Goal: Task Accomplishment & Management: Manage account settings

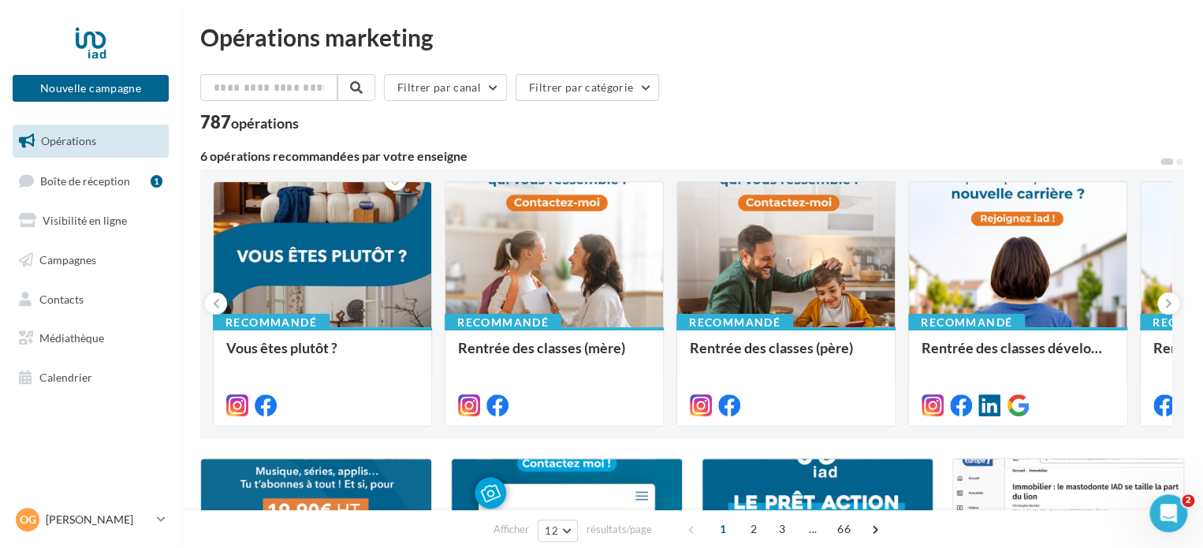
click at [101, 277] on ul "Opérations Boîte de réception 1 Visibilité en ligne Campagnes Contacts Médiathè…" at bounding box center [90, 259] width 169 height 282
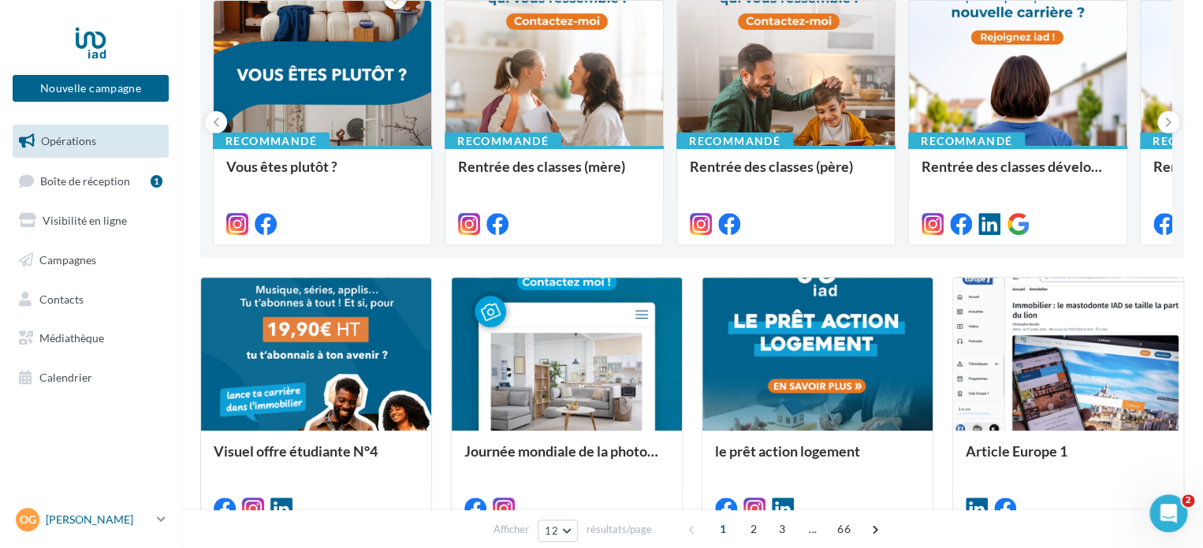
click at [158, 514] on icon at bounding box center [161, 518] width 9 height 13
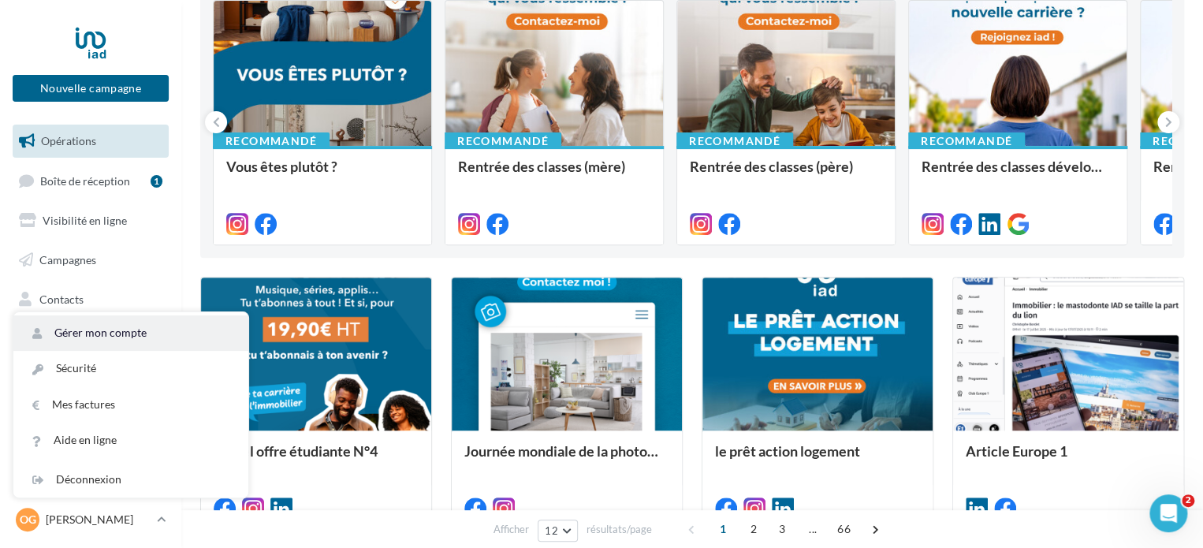
click at [111, 329] on link "Gérer mon compte" at bounding box center [130, 332] width 235 height 35
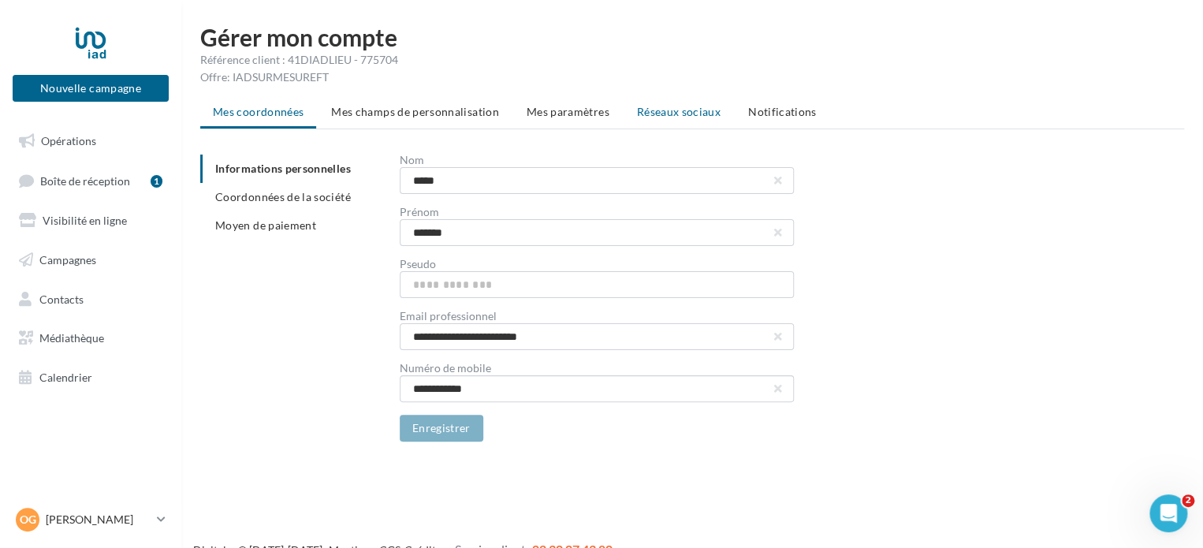
click at [681, 110] on span "Réseaux sociaux" at bounding box center [679, 111] width 84 height 13
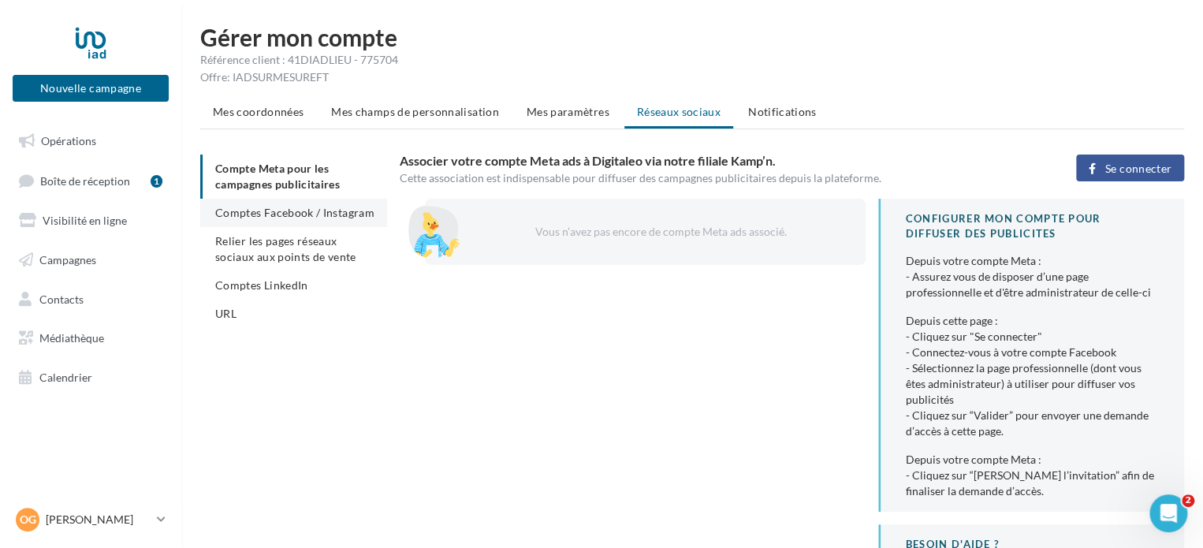
click at [336, 220] on li "Comptes Facebook / Instagram" at bounding box center [293, 213] width 187 height 28
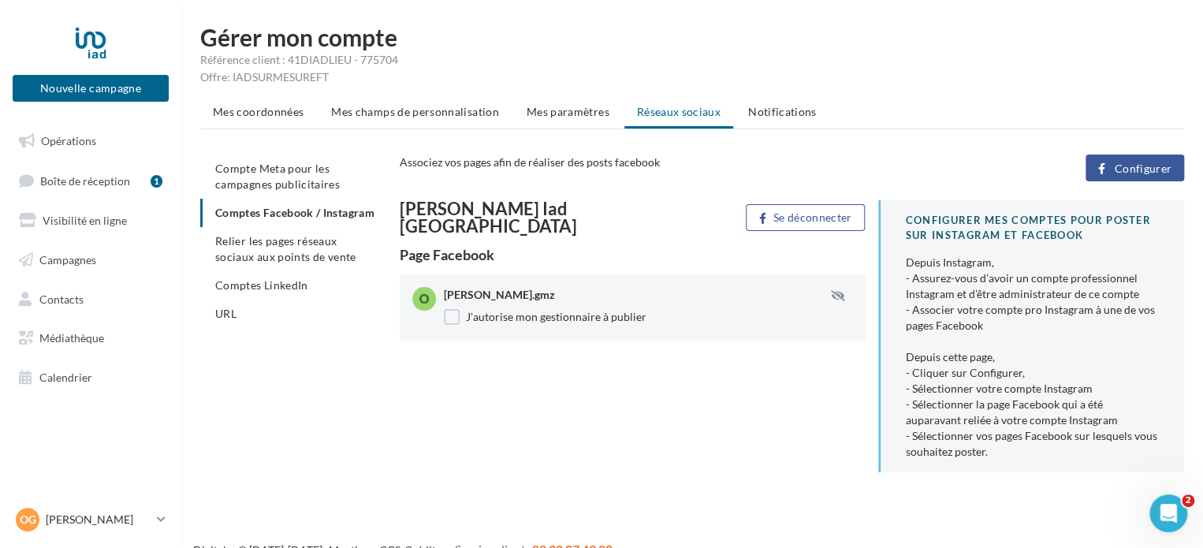
click at [1122, 163] on span "Configurer" at bounding box center [1143, 168] width 58 height 13
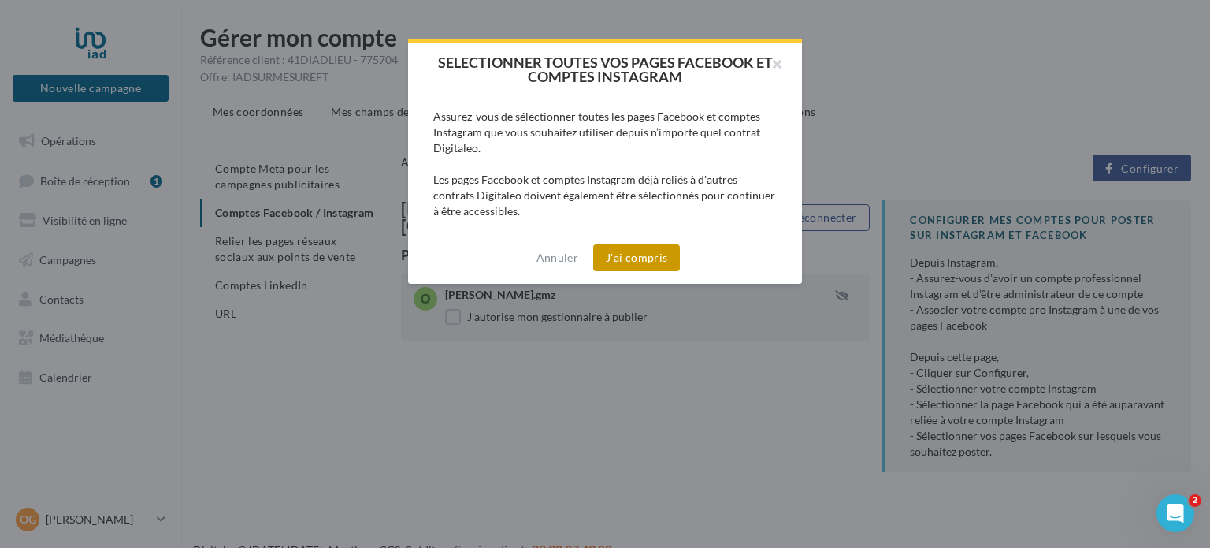
click at [621, 258] on button "J'ai compris" at bounding box center [636, 257] width 87 height 27
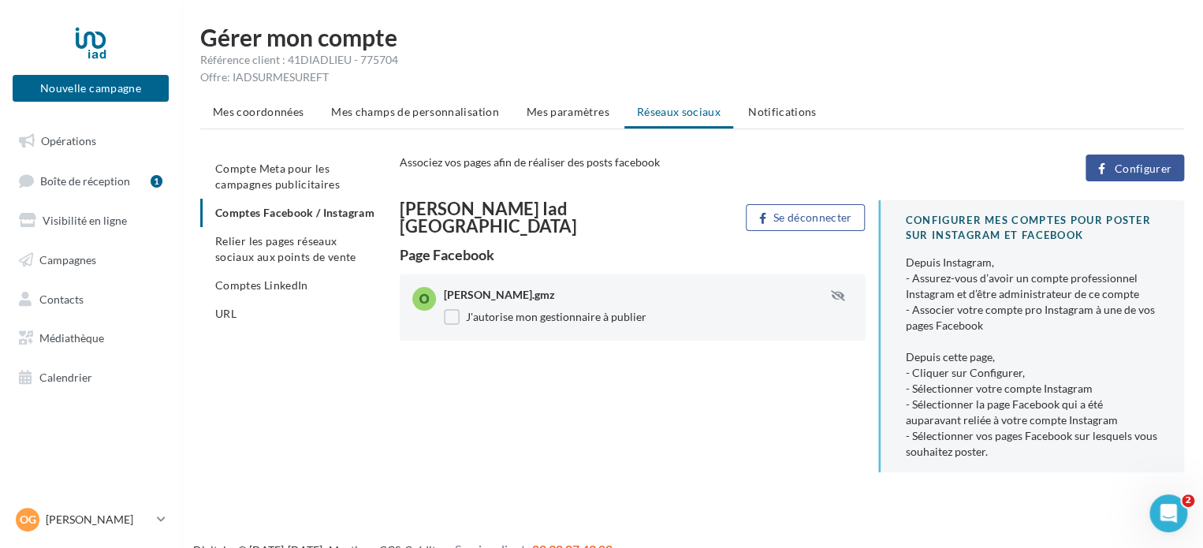
click at [1132, 173] on span "Configurer" at bounding box center [1143, 168] width 58 height 13
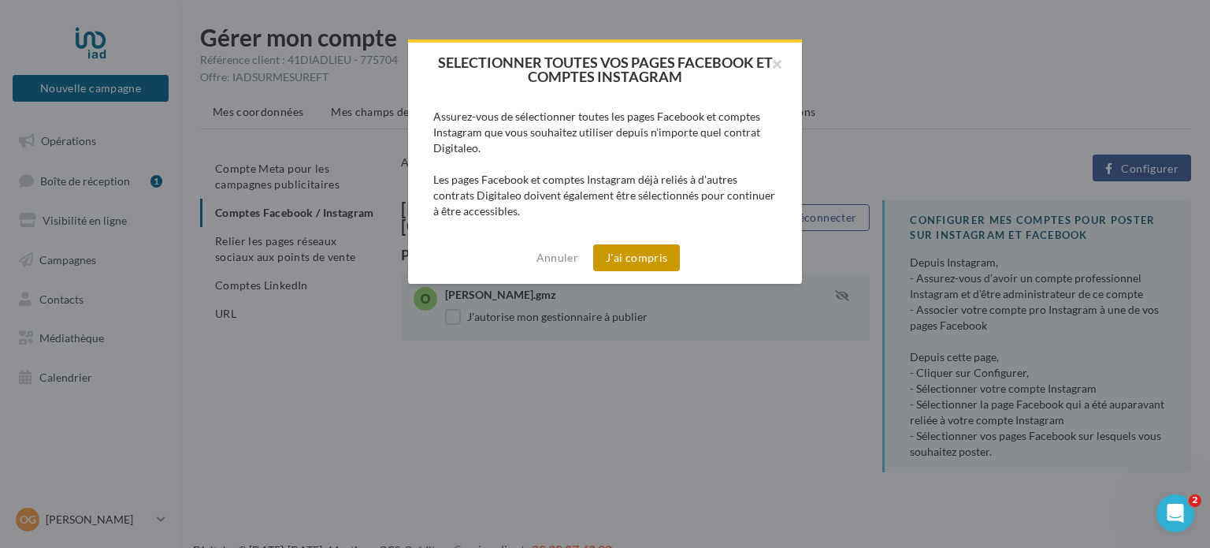
click at [646, 251] on button "J'ai compris" at bounding box center [636, 257] width 87 height 27
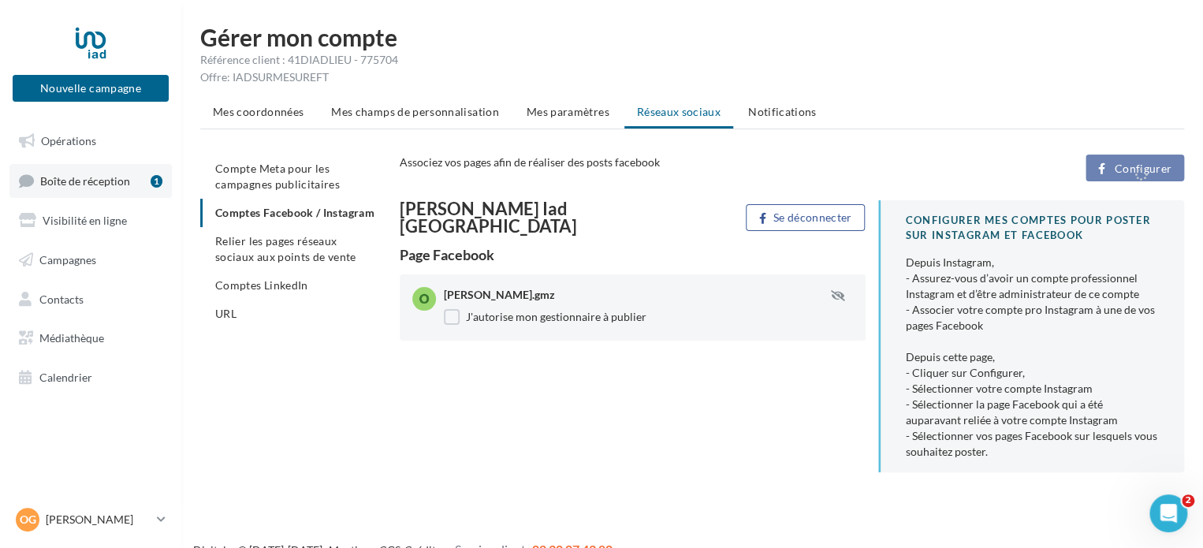
click at [94, 176] on span "Boîte de réception" at bounding box center [85, 179] width 90 height 13
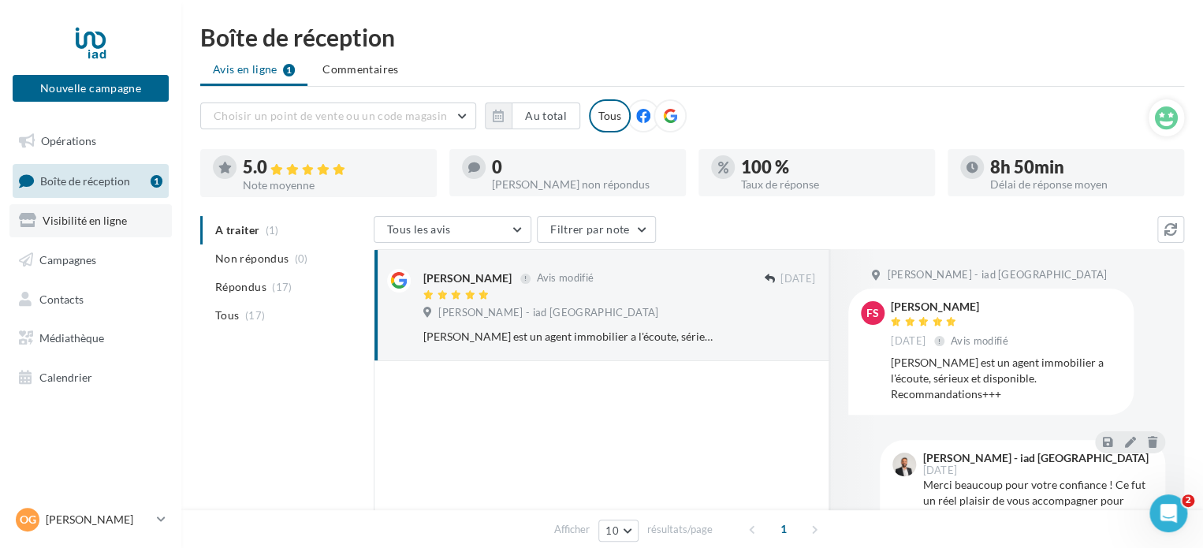
click at [102, 236] on link "Visibilité en ligne" at bounding box center [90, 220] width 162 height 33
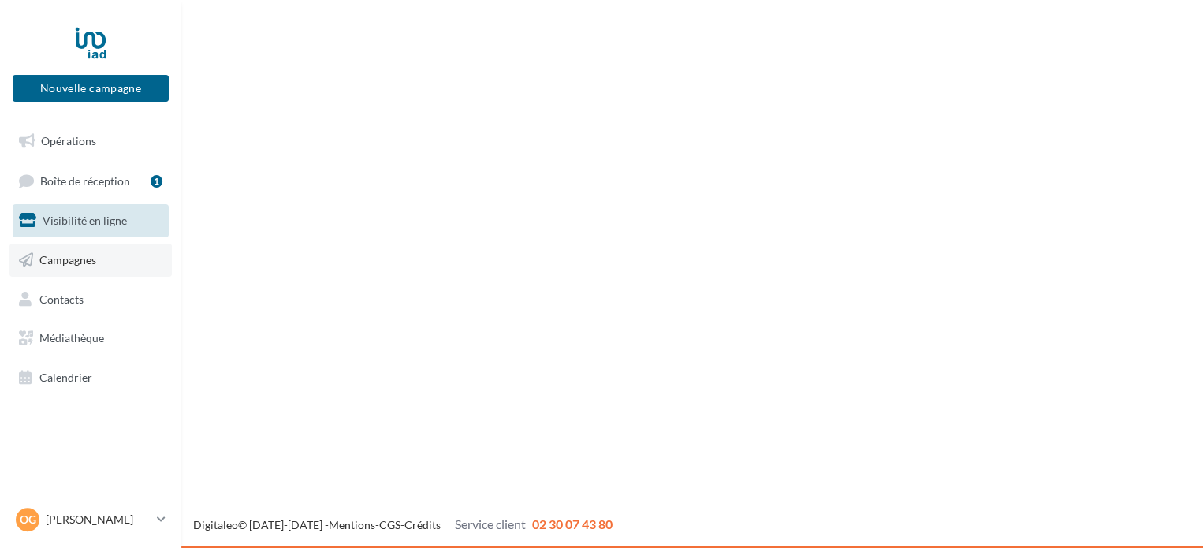
click at [76, 266] on link "Campagnes" at bounding box center [90, 260] width 162 height 33
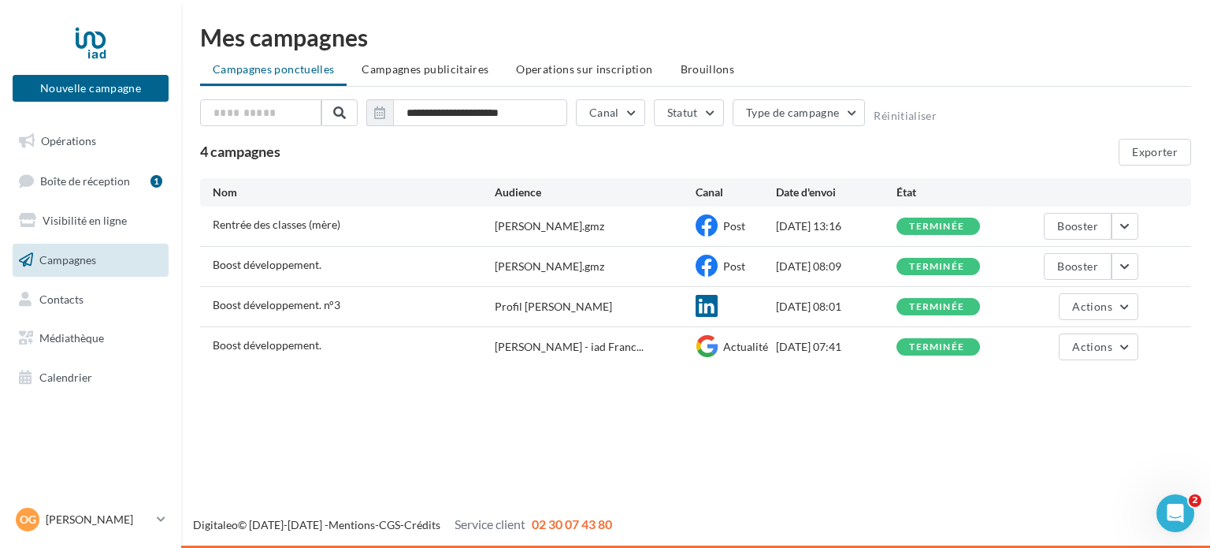
click at [373, 233] on div "Rentrée des classes (mère)" at bounding box center [354, 227] width 282 height 20
click at [1128, 223] on button "button" at bounding box center [1125, 226] width 27 height 27
click at [1063, 270] on button "Voir les résultats" at bounding box center [1060, 263] width 158 height 41
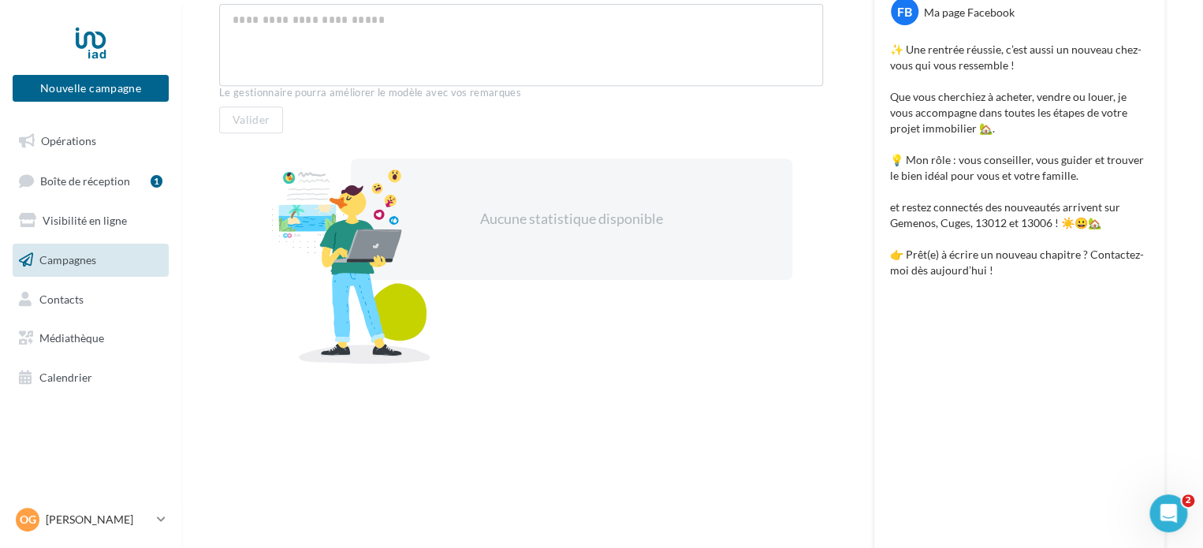
scroll to position [351, 0]
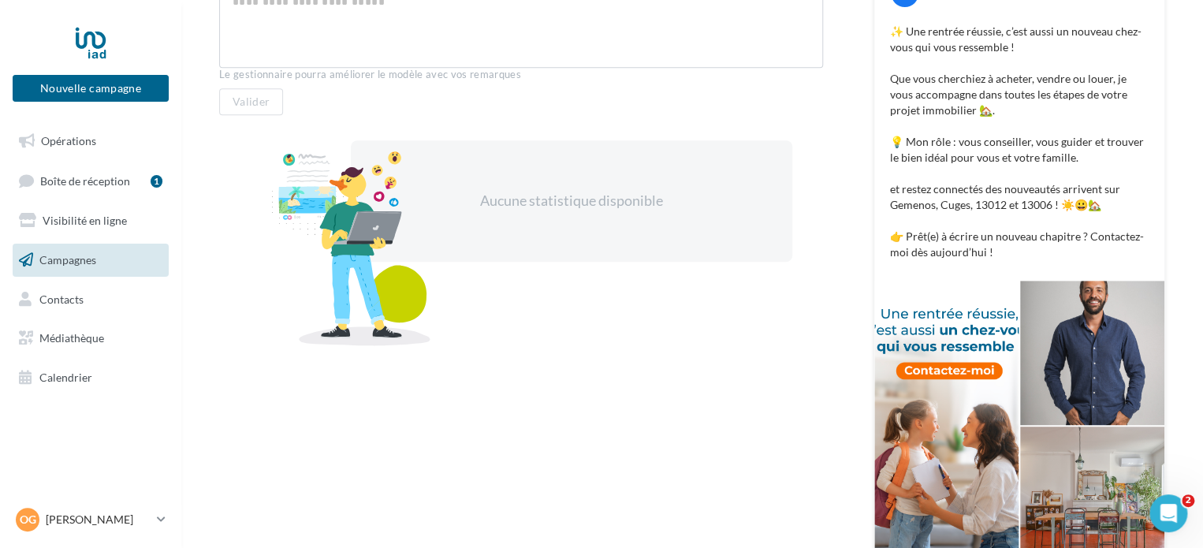
click at [972, 374] on div at bounding box center [946, 426] width 144 height 290
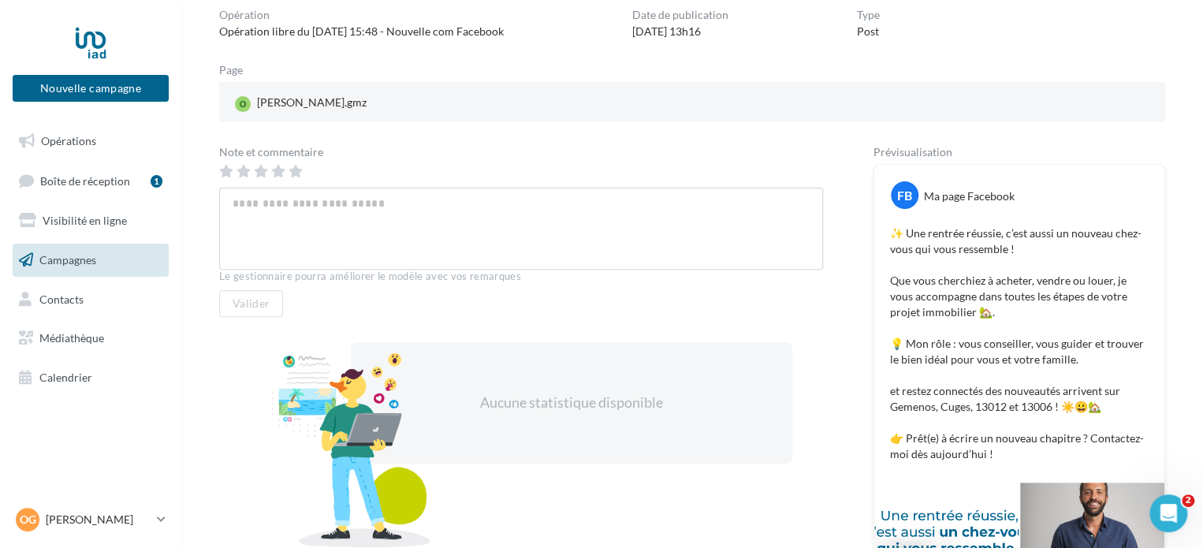
scroll to position [0, 0]
